Goal: Connect with others: Connect with other users

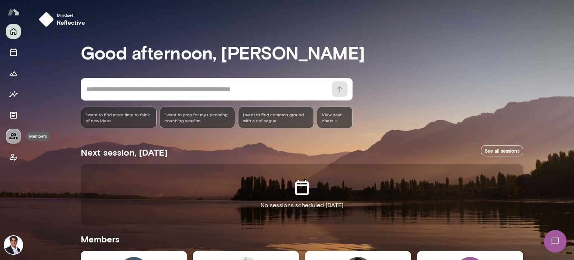
click at [16, 138] on icon "Members" at bounding box center [13, 135] width 9 height 9
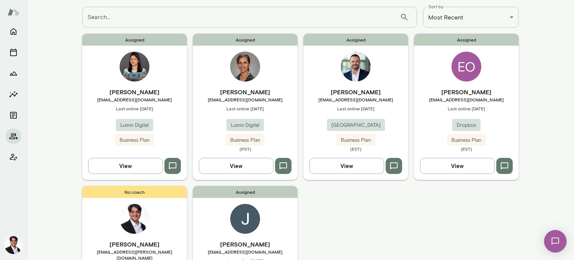
scroll to position [37, 0]
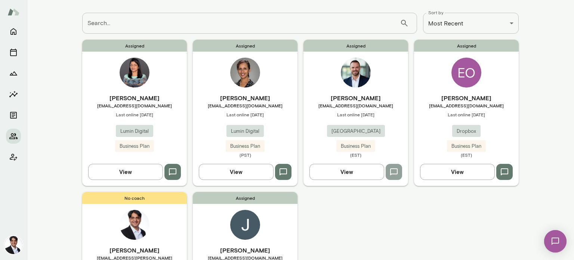
click at [393, 172] on icon "button" at bounding box center [393, 171] width 9 height 9
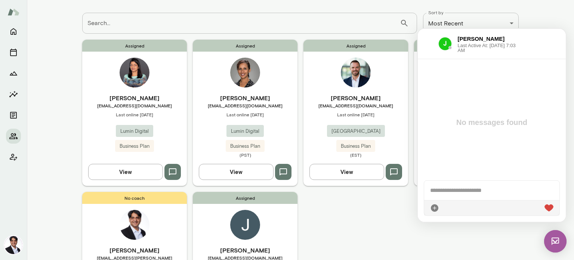
scroll to position [0, 0]
click at [336, 228] on div "Assigned [PERSON_NAME] [EMAIL_ADDRESS][DOMAIN_NAME] Last online [DATE] Lumin Di…" at bounding box center [300, 192] width 436 height 304
click at [367, 241] on div "Assigned [PERSON_NAME] [EMAIL_ADDRESS][DOMAIN_NAME] Last online [DATE] Lumin Di…" at bounding box center [300, 192] width 436 height 304
click at [448, 185] on div at bounding box center [491, 189] width 135 height 19
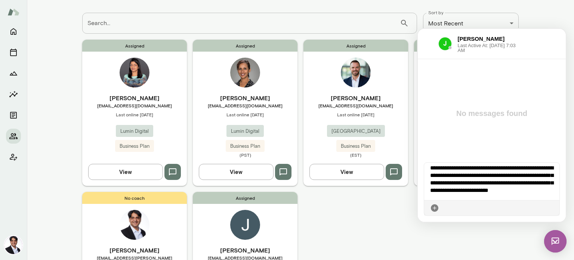
scroll to position [5, 0]
click at [351, 253] on div "Assigned [PERSON_NAME] [EMAIL_ADDRESS][DOMAIN_NAME] Last online [DATE] Lumin Di…" at bounding box center [300, 192] width 436 height 304
click at [556, 37] on div "[PERSON_NAME] Last Active At: [DATE] 7:03 AM" at bounding box center [492, 44] width 148 height 30
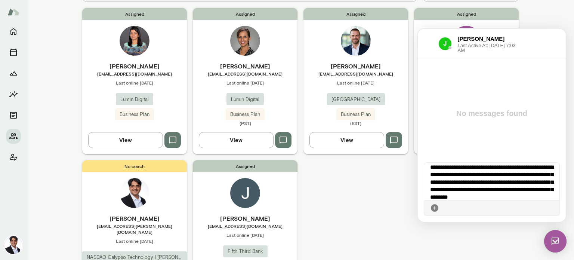
scroll to position [69, 0]
click at [279, 140] on icon "button" at bounding box center [283, 140] width 9 height 9
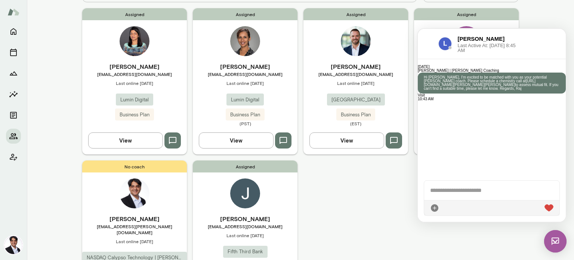
scroll to position [93, 0]
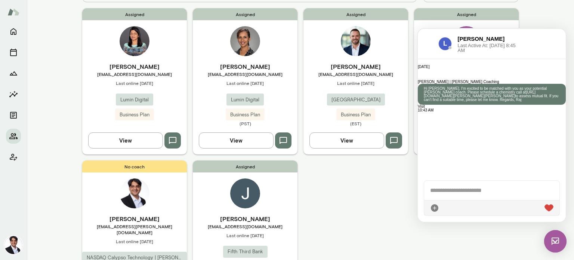
drag, startPoint x: 506, startPoint y: 140, endPoint x: 475, endPoint y: 74, distance: 72.8
click at [475, 80] on div "[PERSON_NAME] | [PERSON_NAME] Coaching Hi [PERSON_NAME], I'm excited to be matc…" at bounding box center [492, 92] width 148 height 25
copy p "Hi [PERSON_NAME], I'm excited to be matched with you as your potential [PERSON_…"
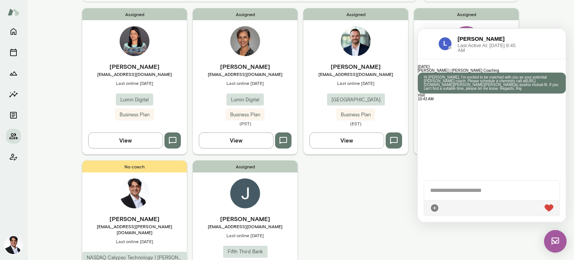
scroll to position [141, 0]
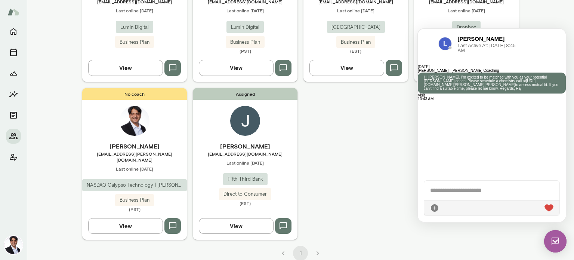
click at [282, 221] on icon "button" at bounding box center [283, 225] width 9 height 9
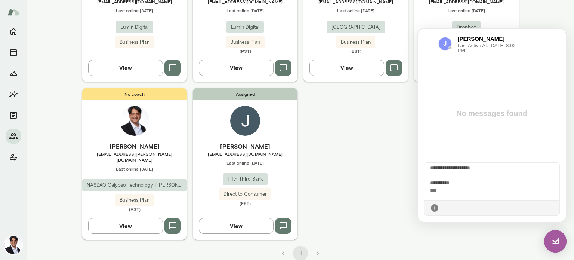
scroll to position [0, 0]
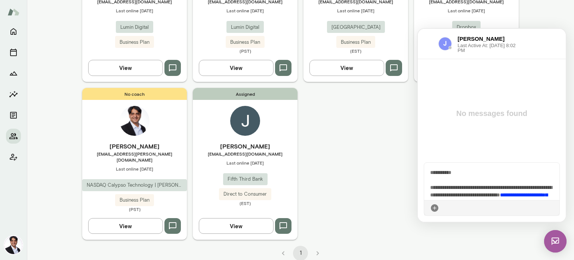
click at [457, 172] on span "**********" at bounding box center [491, 184] width 122 height 28
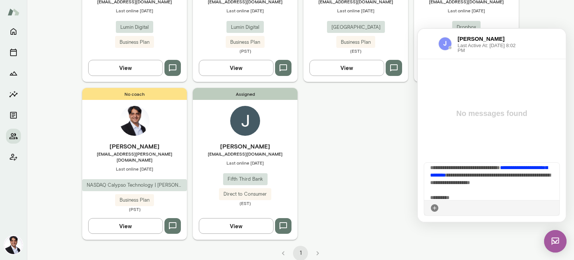
scroll to position [51, 0]
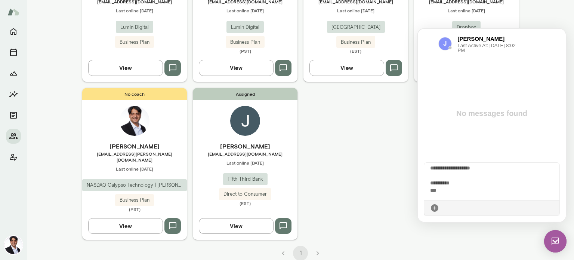
click at [553, 208] on icon at bounding box center [553, 208] width 0 height 0
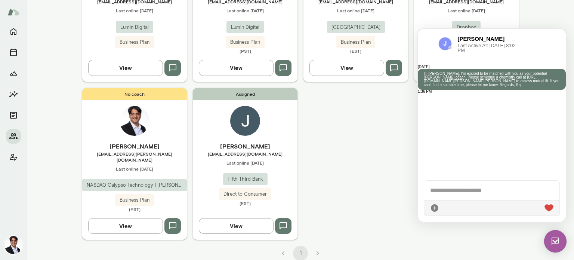
scroll to position [93, 0]
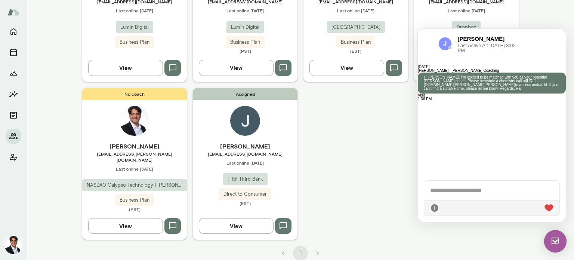
click at [341, 179] on div "Assigned [PERSON_NAME] [EMAIL_ADDRESS][DOMAIN_NAME] Last online [DATE] Lumin Di…" at bounding box center [300, 88] width 436 height 304
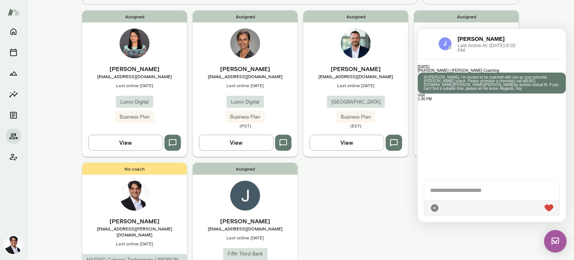
click at [399, 142] on div "View" at bounding box center [355, 139] width 105 height 22
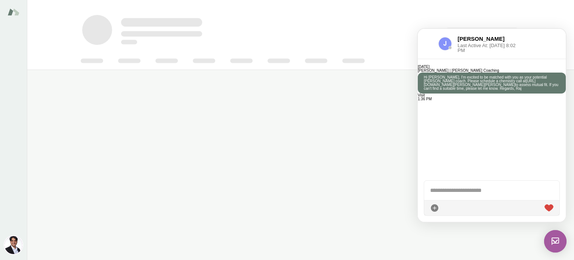
click at [395, 151] on main at bounding box center [300, 130] width 547 height 260
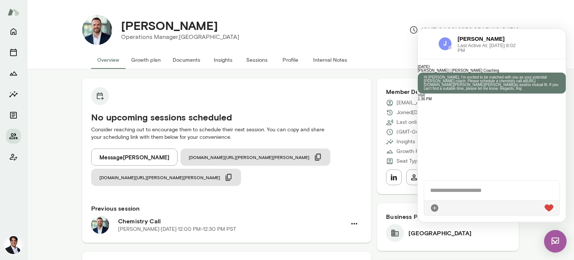
click at [137, 153] on button "Message [PERSON_NAME]" at bounding box center [134, 156] width 86 height 17
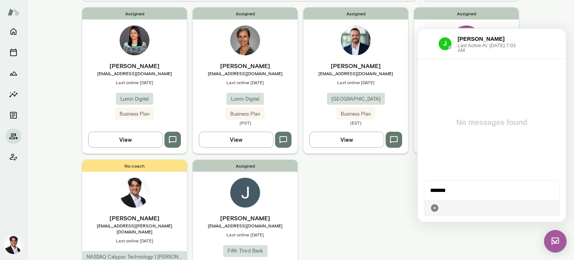
scroll to position [66, 0]
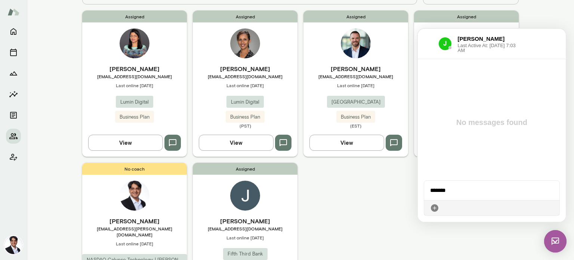
click at [540, 24] on main "**********" at bounding box center [300, 130] width 547 height 260
click at [452, 190] on div "******" at bounding box center [491, 189] width 135 height 19
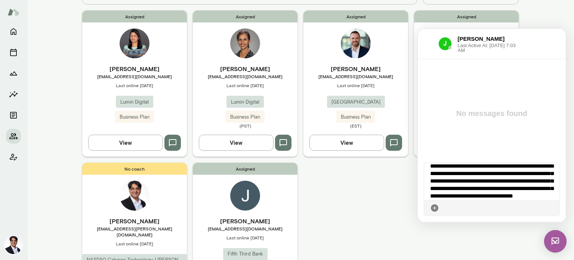
scroll to position [13, 0]
click at [553, 208] on icon at bounding box center [553, 208] width 0 height 0
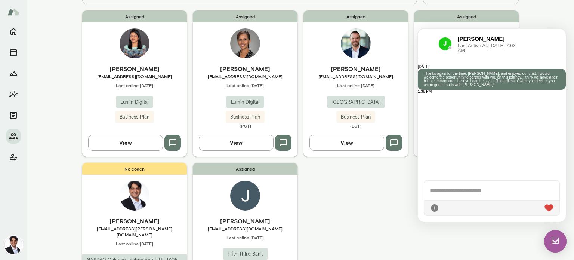
scroll to position [0, 0]
click at [318, 231] on div "Assigned [PERSON_NAME] [EMAIL_ADDRESS][DOMAIN_NAME] Last online [DATE] Lumin Di…" at bounding box center [300, 162] width 436 height 304
click at [373, 226] on div "Assigned [PERSON_NAME] [EMAIL_ADDRESS][DOMAIN_NAME] Last online [DATE] Lumin Di…" at bounding box center [300, 162] width 436 height 304
